Goal: Task Accomplishment & Management: Manage account settings

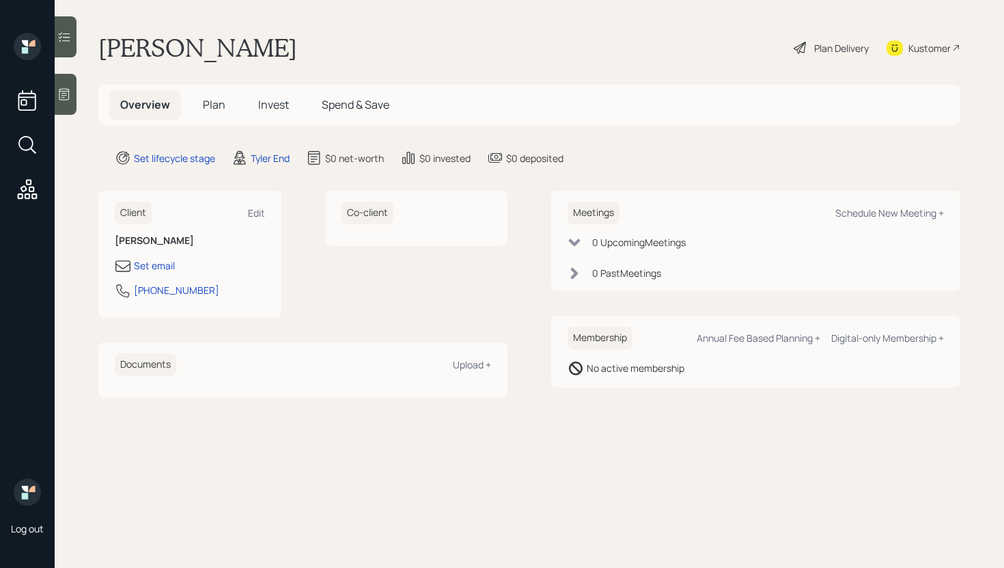
click at [271, 104] on span "Invest" at bounding box center [273, 104] width 31 height 15
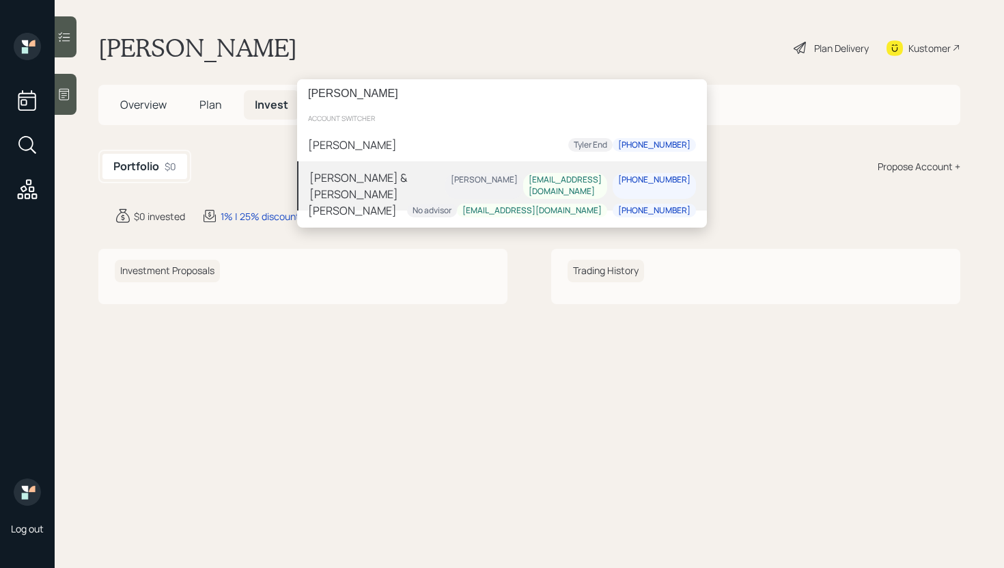
type input "[PERSON_NAME]"
click at [386, 184] on div "[PERSON_NAME] & [PERSON_NAME]" at bounding box center [377, 185] width 136 height 33
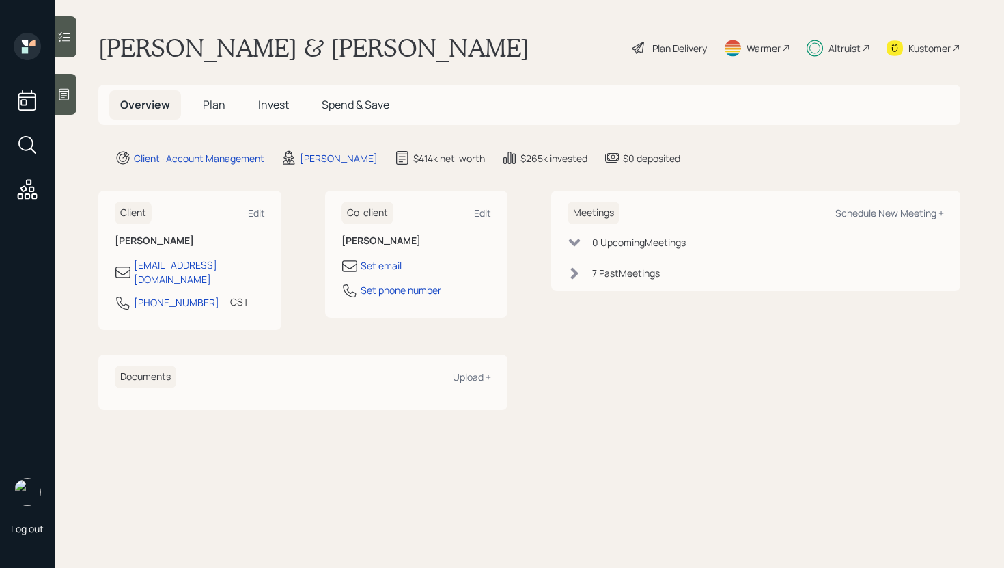
click at [70, 41] on icon at bounding box center [64, 37] width 14 height 14
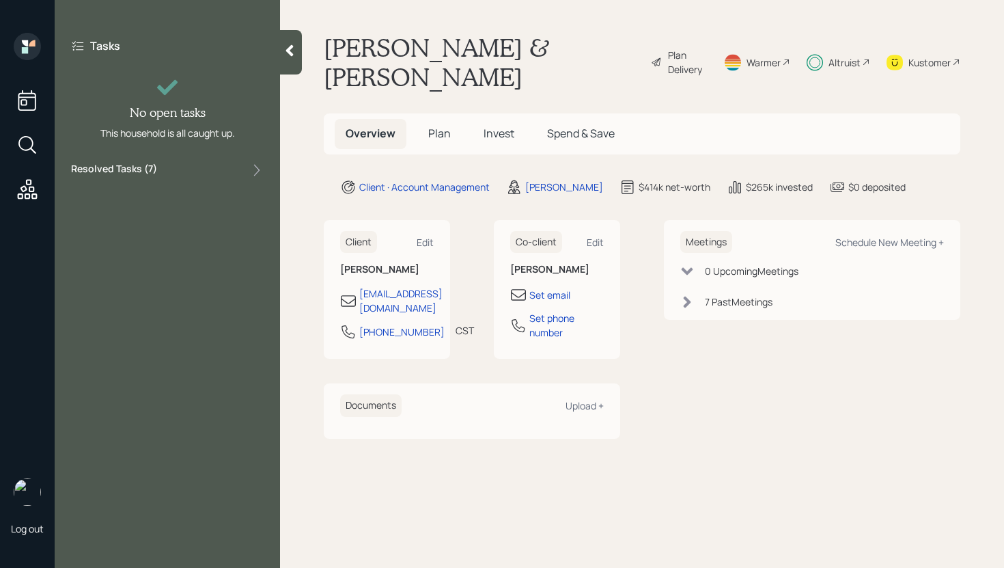
click at [193, 163] on div "Resolved Tasks ( 7 )" at bounding box center [167, 170] width 193 height 16
